Goal: Task Accomplishment & Management: Use online tool/utility

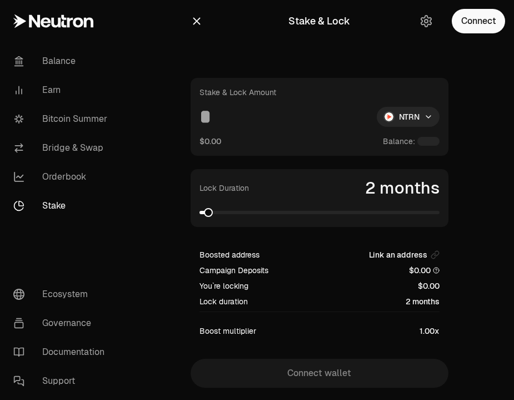
click at [426, 138] on div at bounding box center [429, 141] width 22 height 9
click at [334, 119] on input at bounding box center [284, 117] width 169 height 20
type input "**"
click at [74, 117] on link "Bitcoin Summer" at bounding box center [62, 119] width 116 height 29
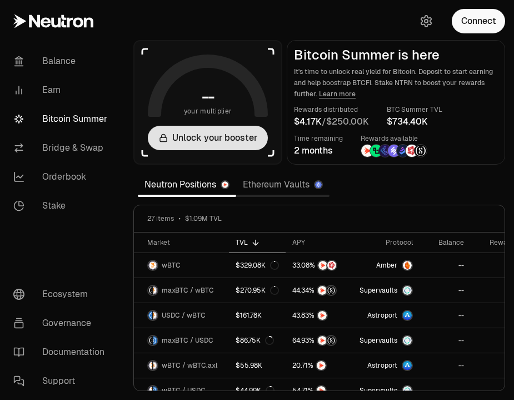
click at [212, 138] on button "Unlock your booster" at bounding box center [208, 138] width 120 height 24
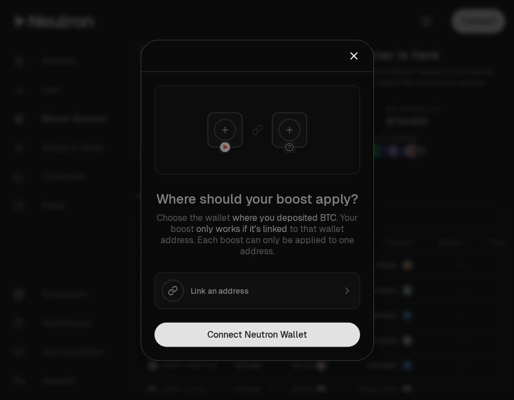
click at [248, 336] on button "Connect Neutron Wallet" at bounding box center [258, 334] width 206 height 24
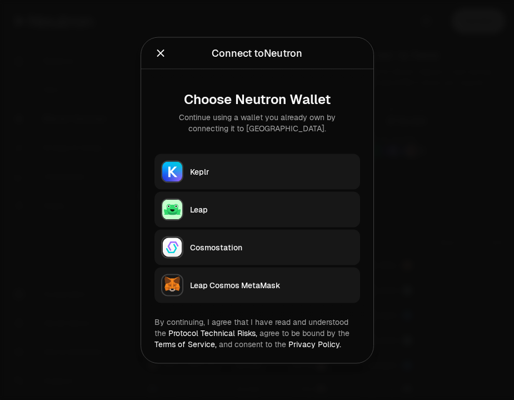
click at [242, 173] on div "Keplr" at bounding box center [271, 171] width 163 height 11
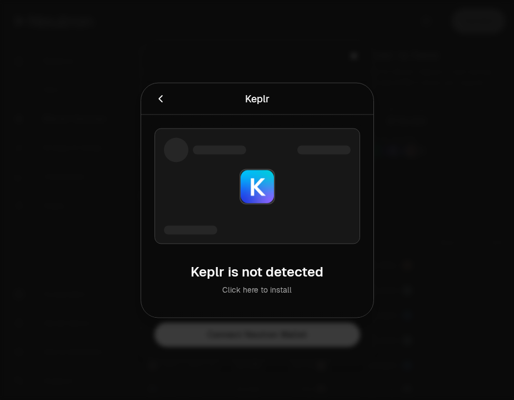
click at [161, 99] on icon "Cancel" at bounding box center [161, 98] width 12 height 12
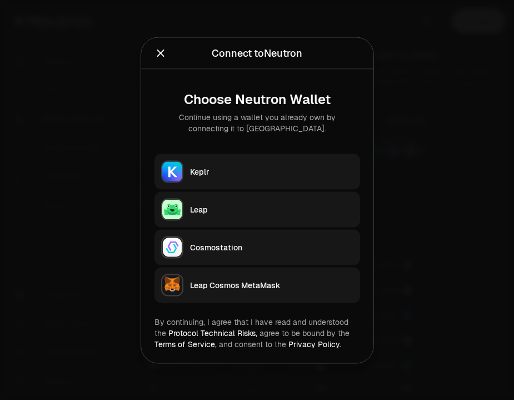
click at [156, 52] on icon "Close" at bounding box center [161, 53] width 12 height 12
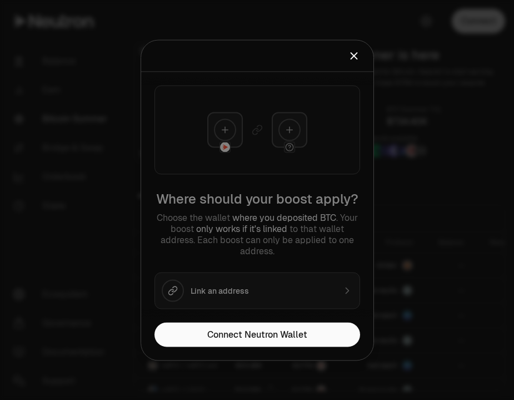
click at [359, 52] on icon "Close" at bounding box center [354, 55] width 12 height 12
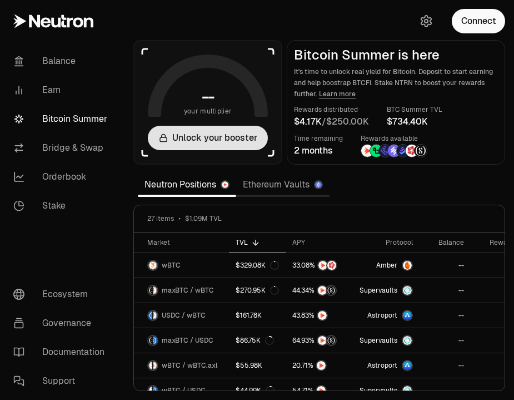
click at [229, 135] on button "Unlock your booster" at bounding box center [208, 138] width 120 height 24
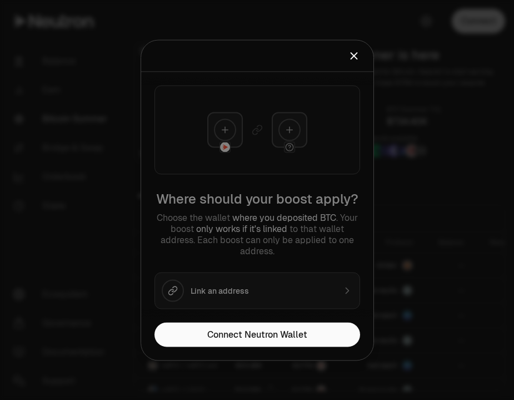
click at [283, 127] on div "Where should your boost apply? Choose the wallet where you deposited BTC . Your…" at bounding box center [257, 197] width 232 height 250
click at [363, 55] on div "Boost an address Please select address to boost." at bounding box center [257, 56] width 232 height 32
click at [358, 54] on icon "Close" at bounding box center [354, 55] width 12 height 12
